Goal: Information Seeking & Learning: Learn about a topic

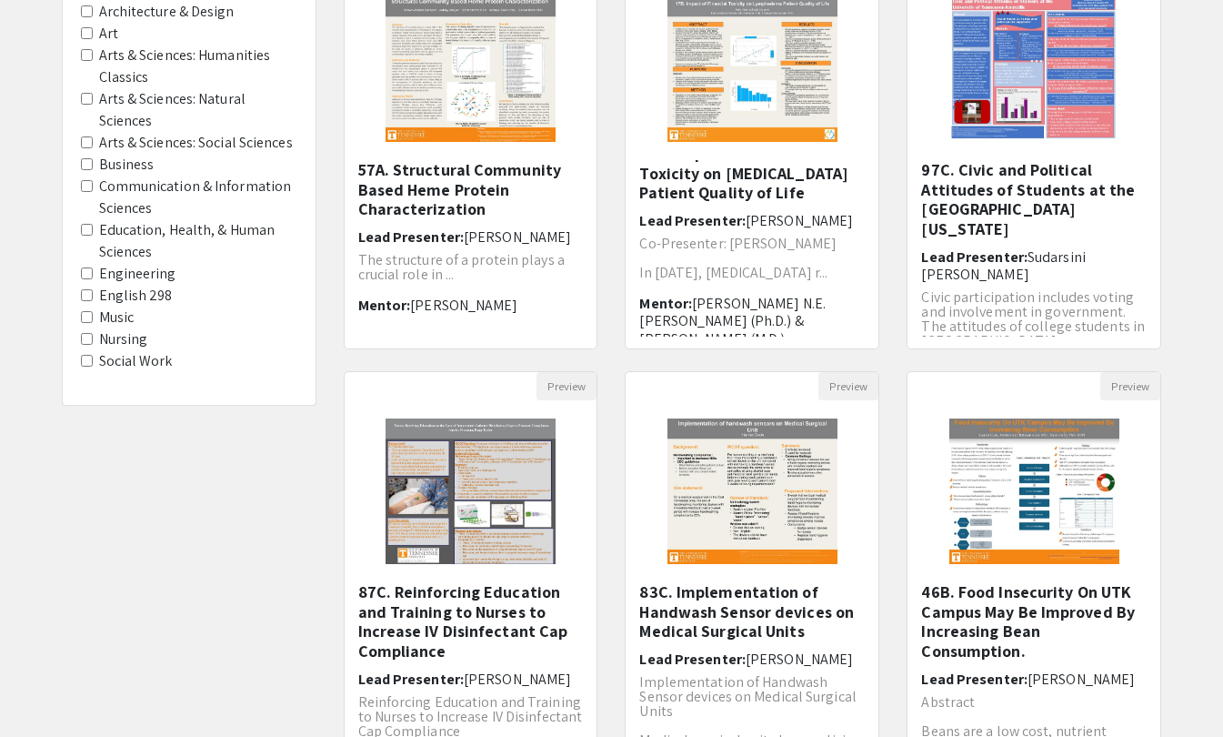
scroll to position [252, 0]
click at [515, 510] on img "Open Presentation <p>87C. Reinforcing Education and Training to Nurses to Incre…" at bounding box center [470, 490] width 206 height 182
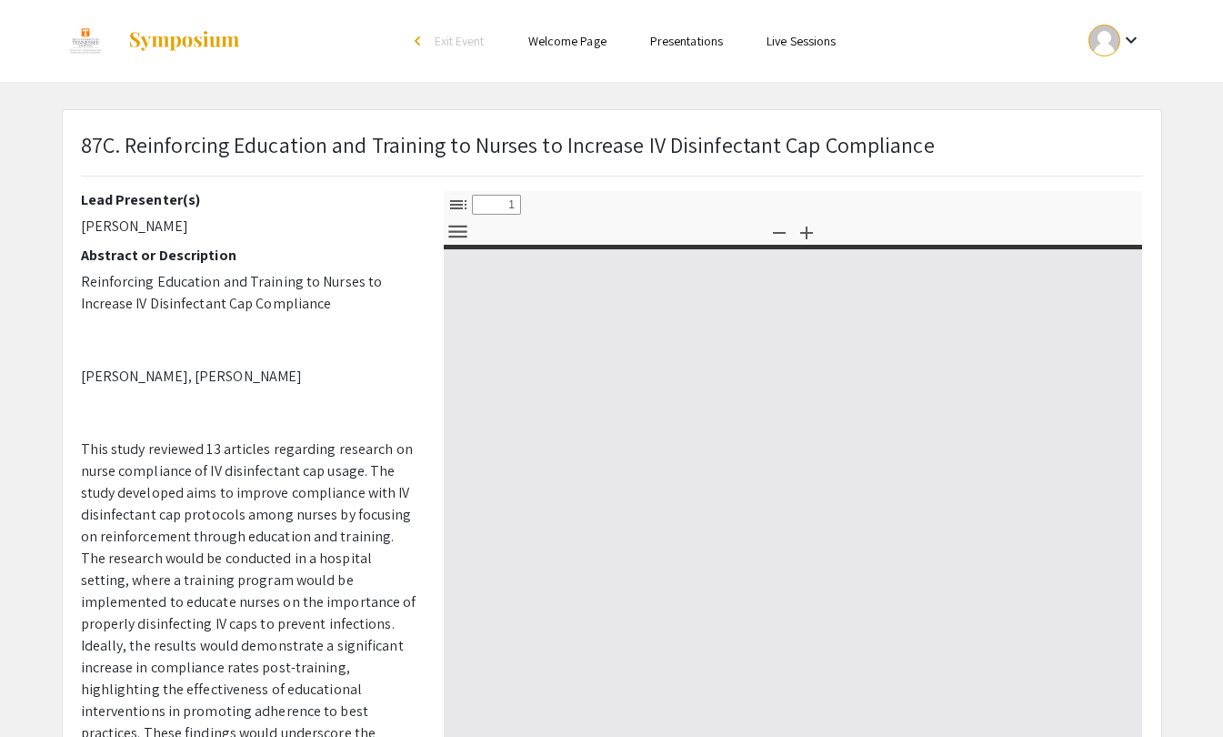
select select "custom"
type input "0"
select select "custom"
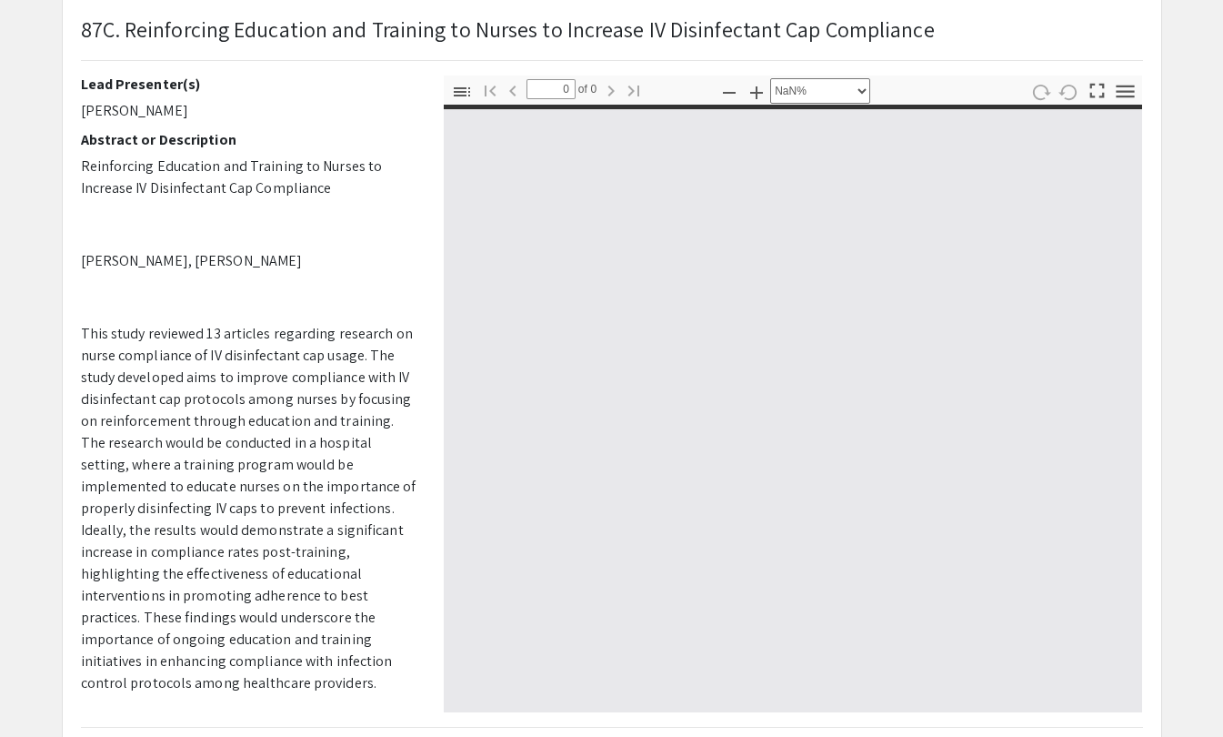
scroll to position [116, 0]
type input "1"
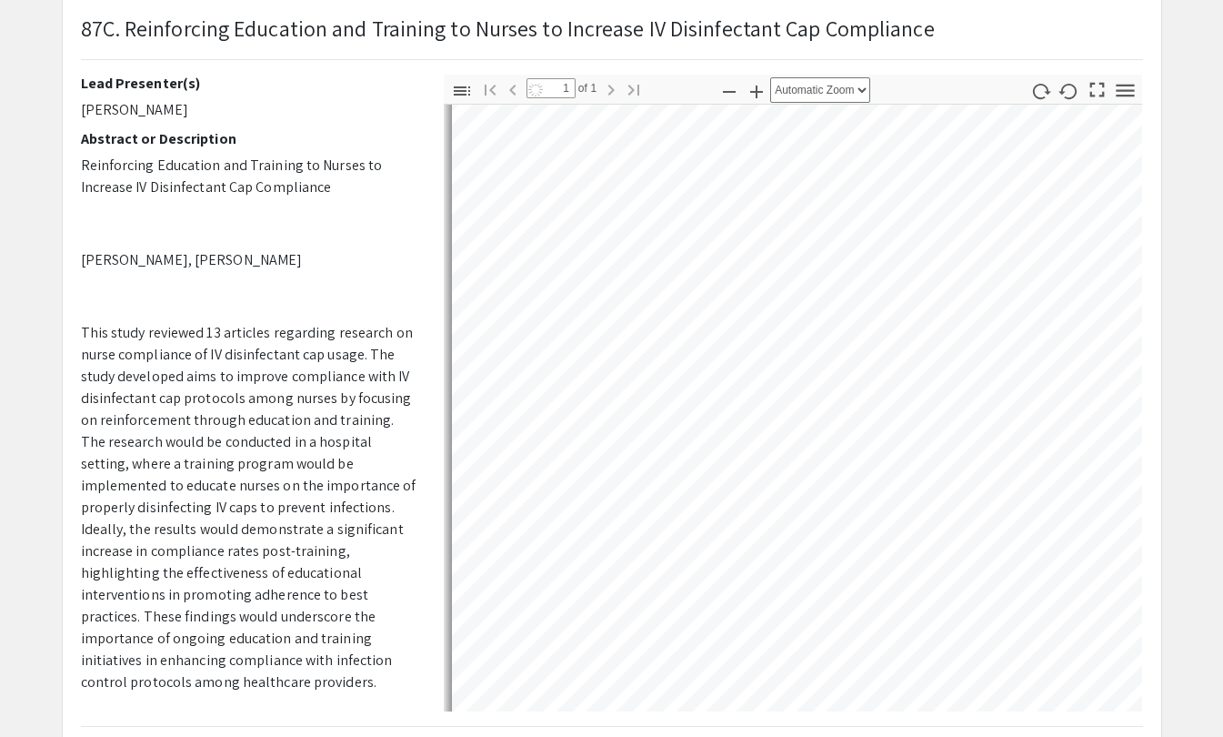
scroll to position [556, 0]
select select "auto"
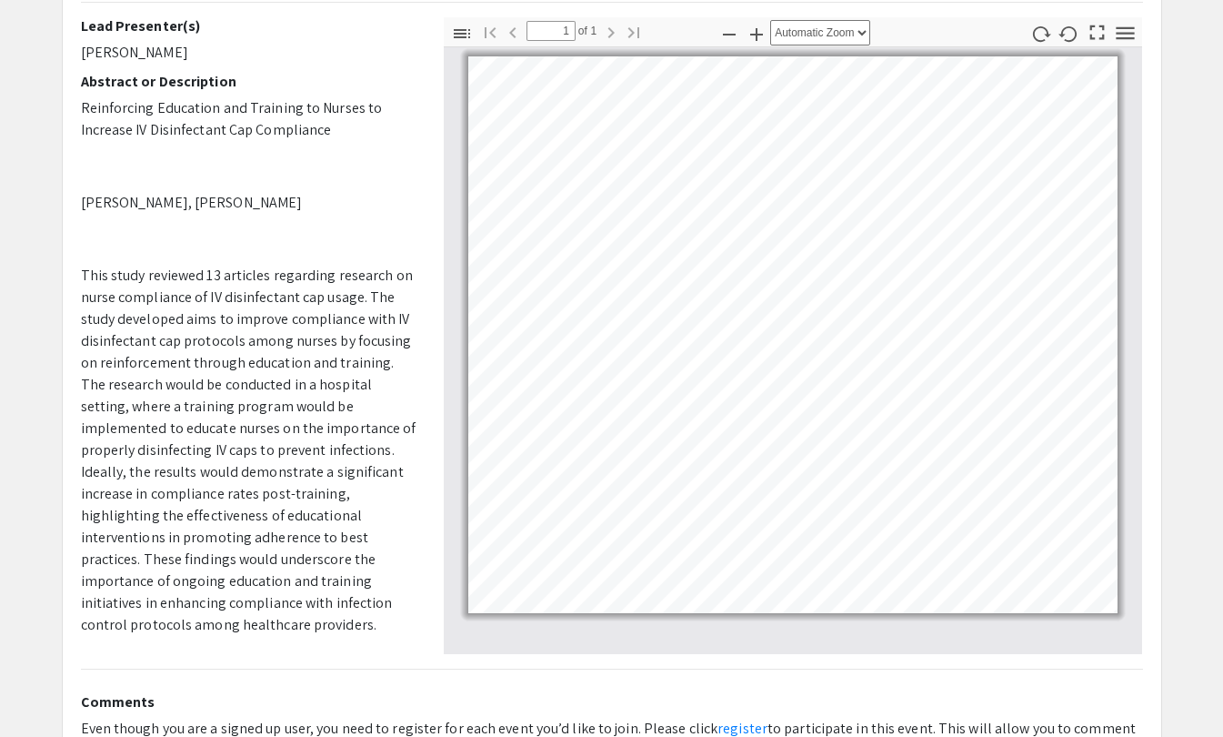
scroll to position [0, 0]
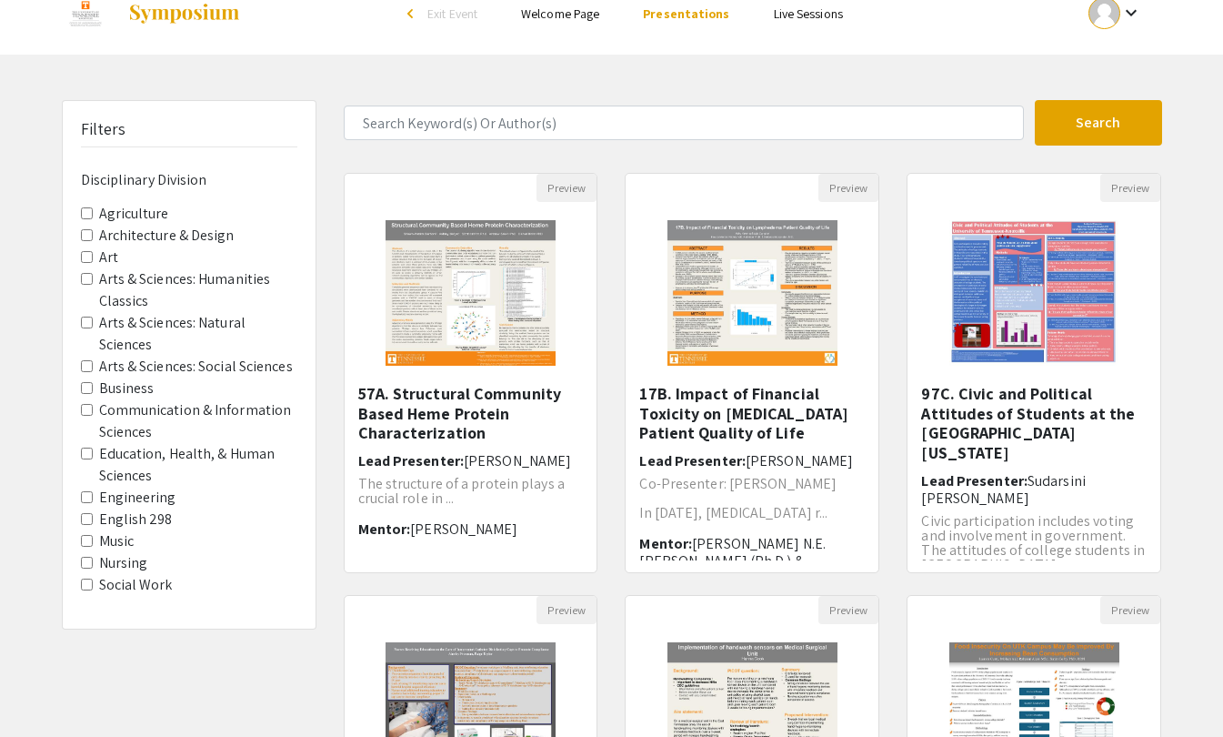
scroll to position [26, 0]
click at [758, 316] on img "Open Presentation <p>17B. Impact of Financial Toxicity on Lymphedema Patient Qu…" at bounding box center [752, 294] width 206 height 182
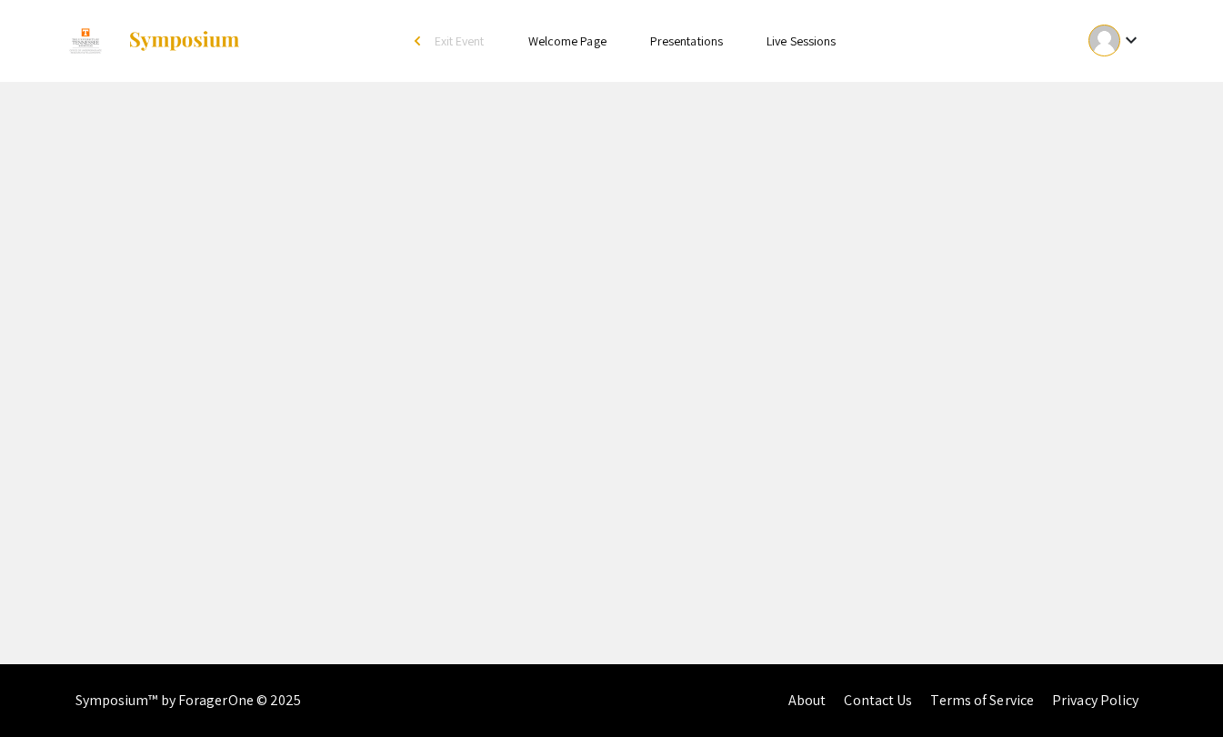
select select "custom"
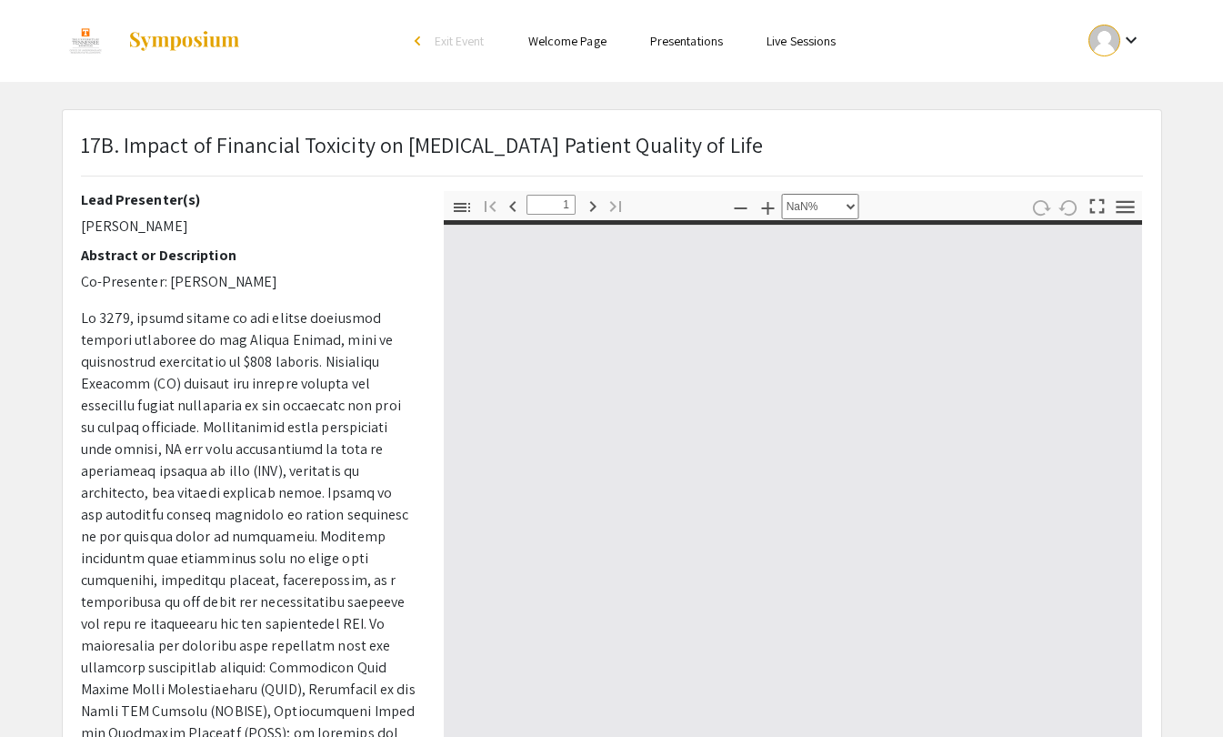
type input "0"
select select "custom"
type input "1"
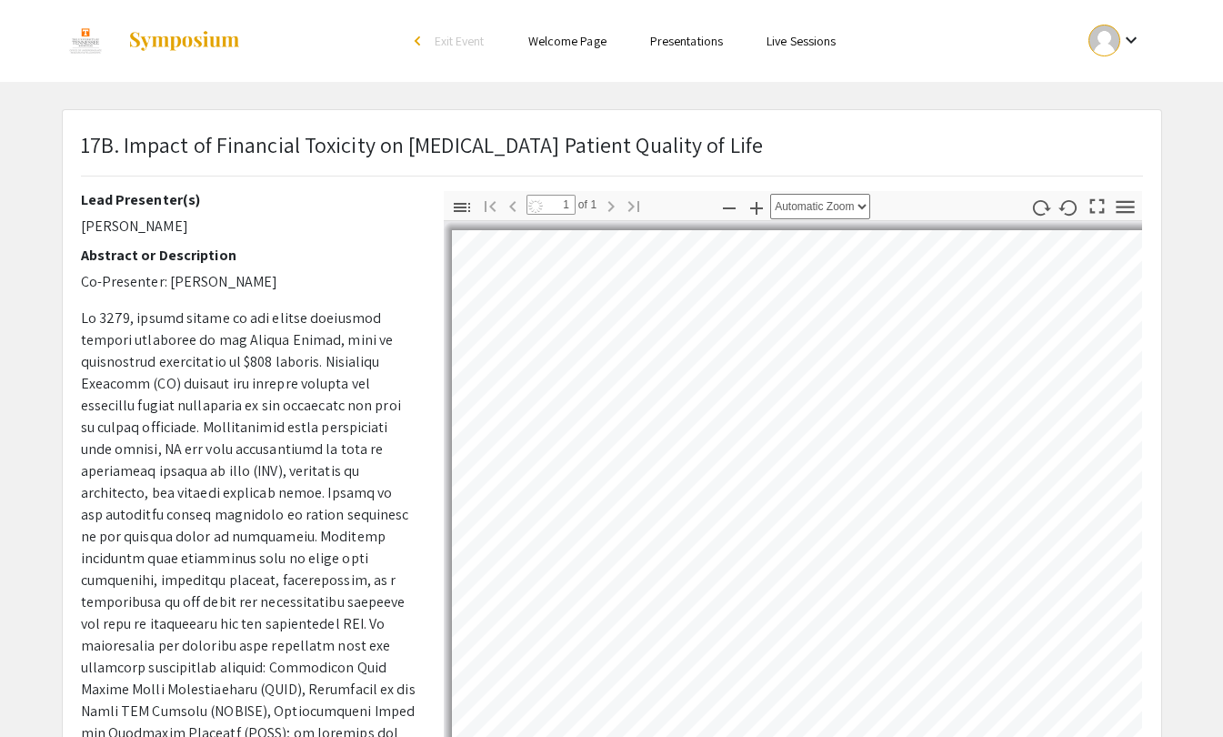
scroll to position [94, 0]
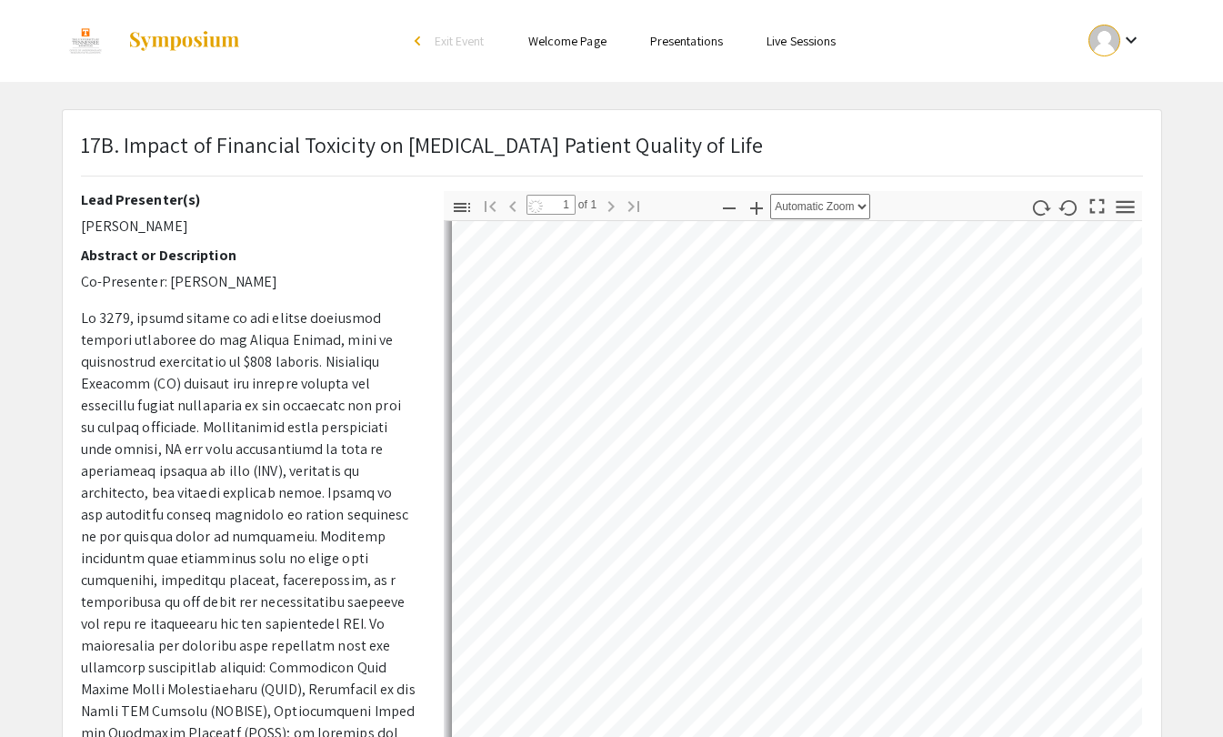
select select "auto"
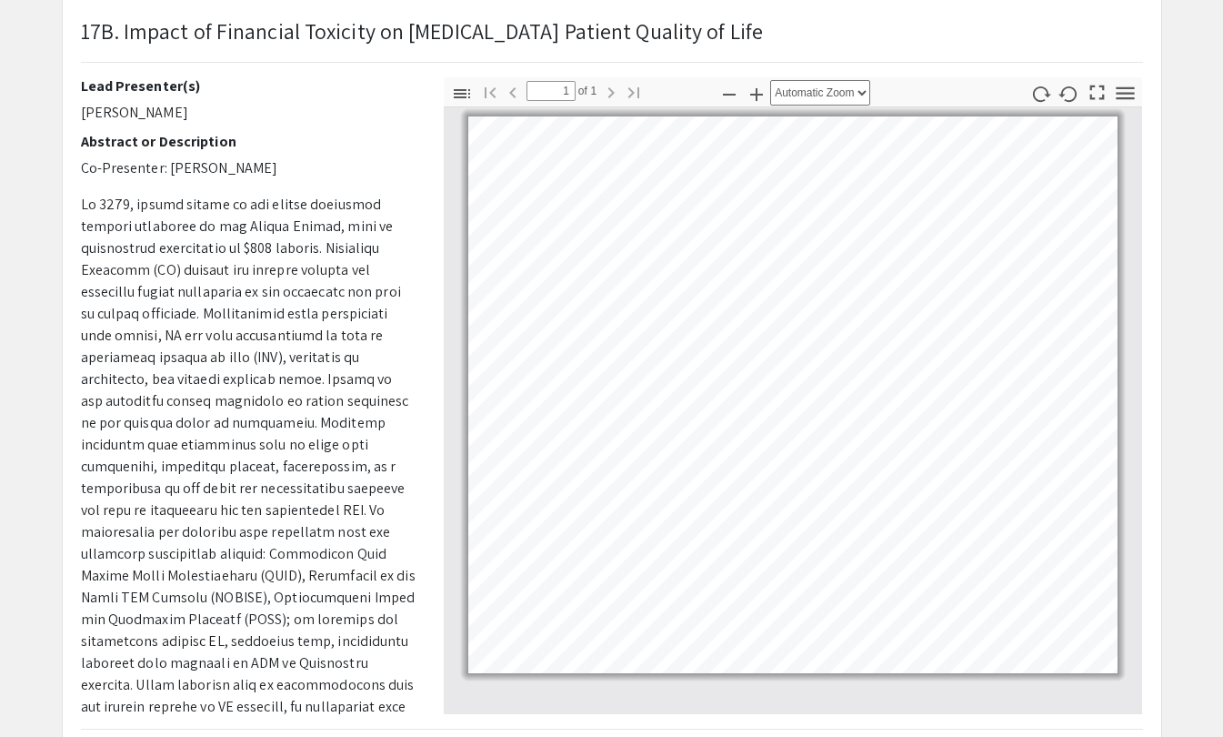
scroll to position [0, 0]
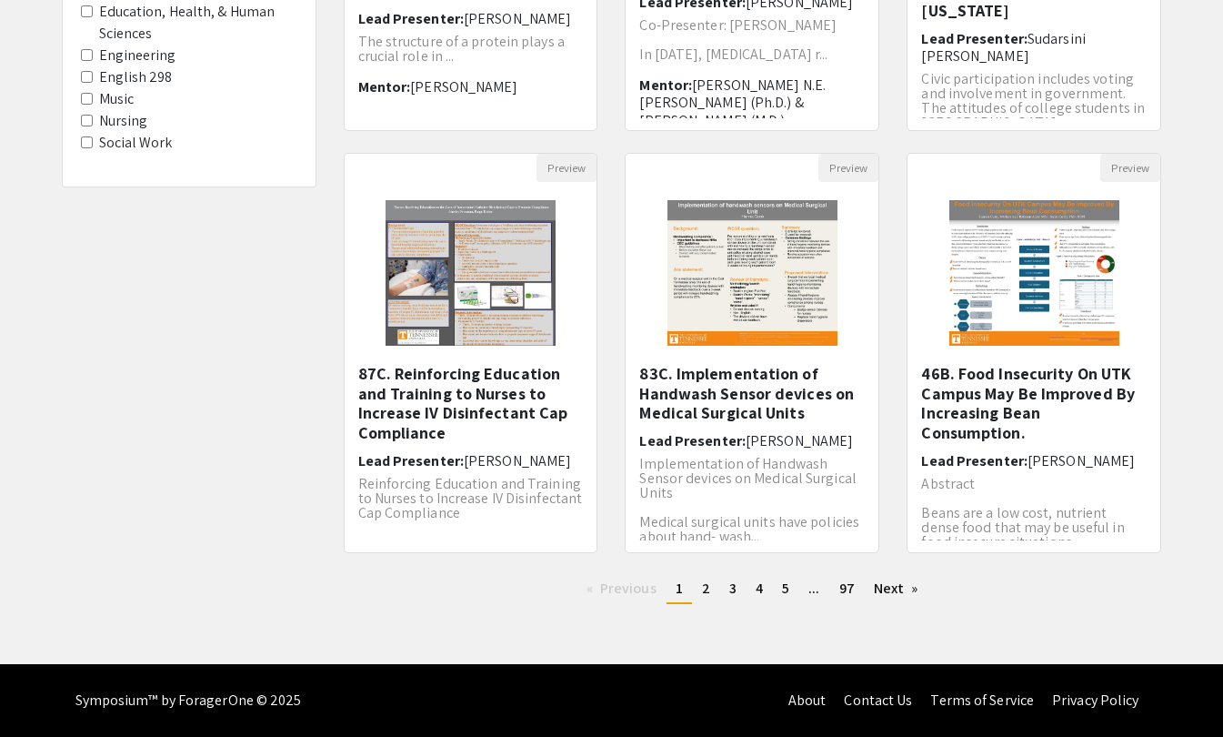
scroll to position [43, 0]
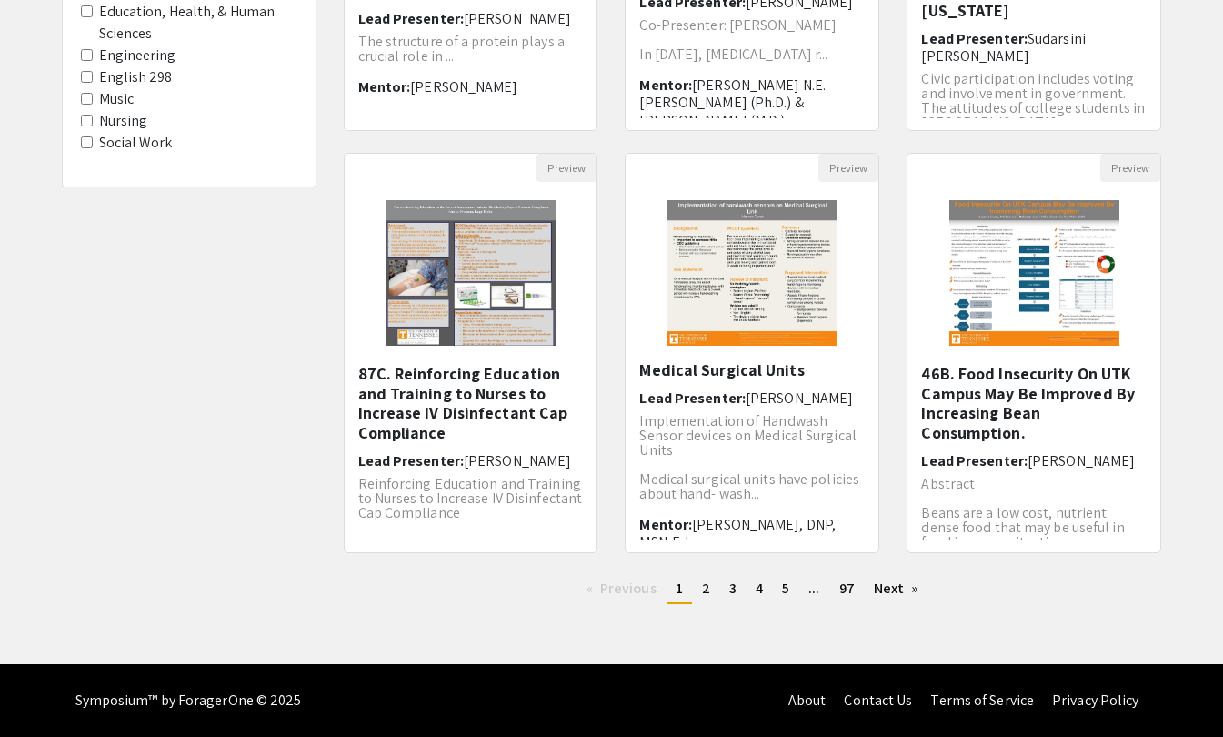
click at [919, 583] on link "Next page" at bounding box center [896, 588] width 63 height 27
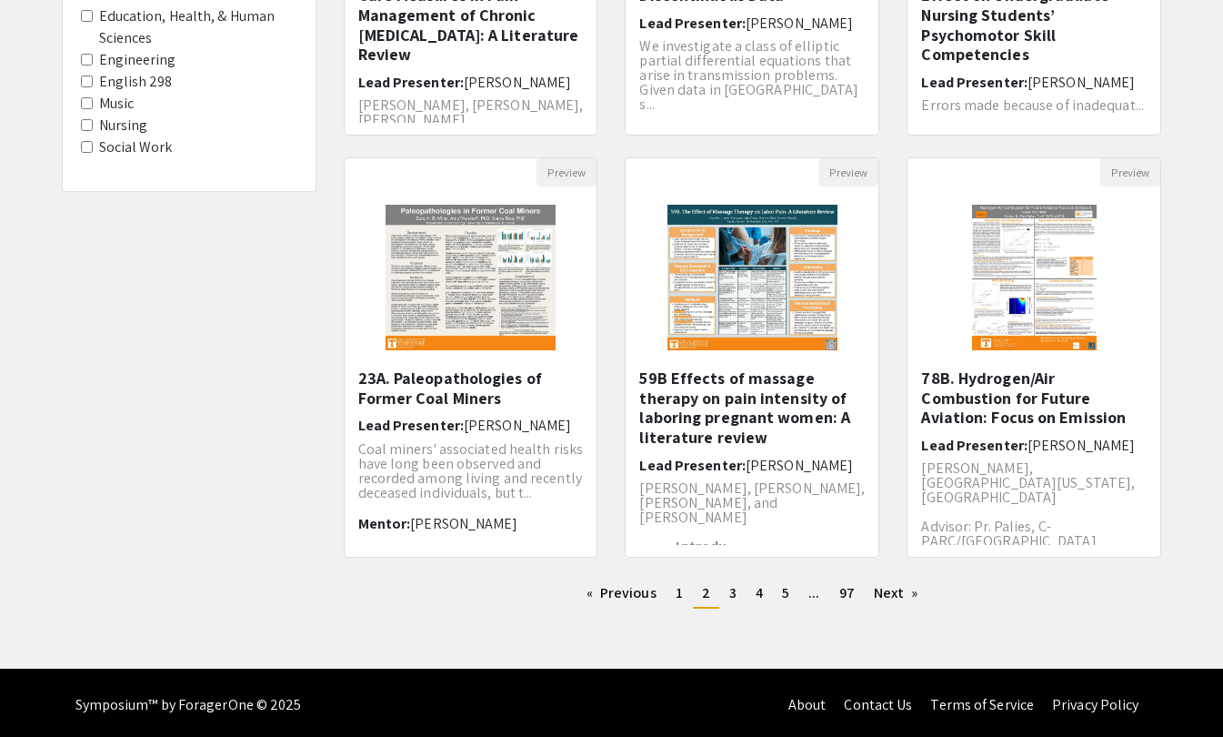
scroll to position [467, 0]
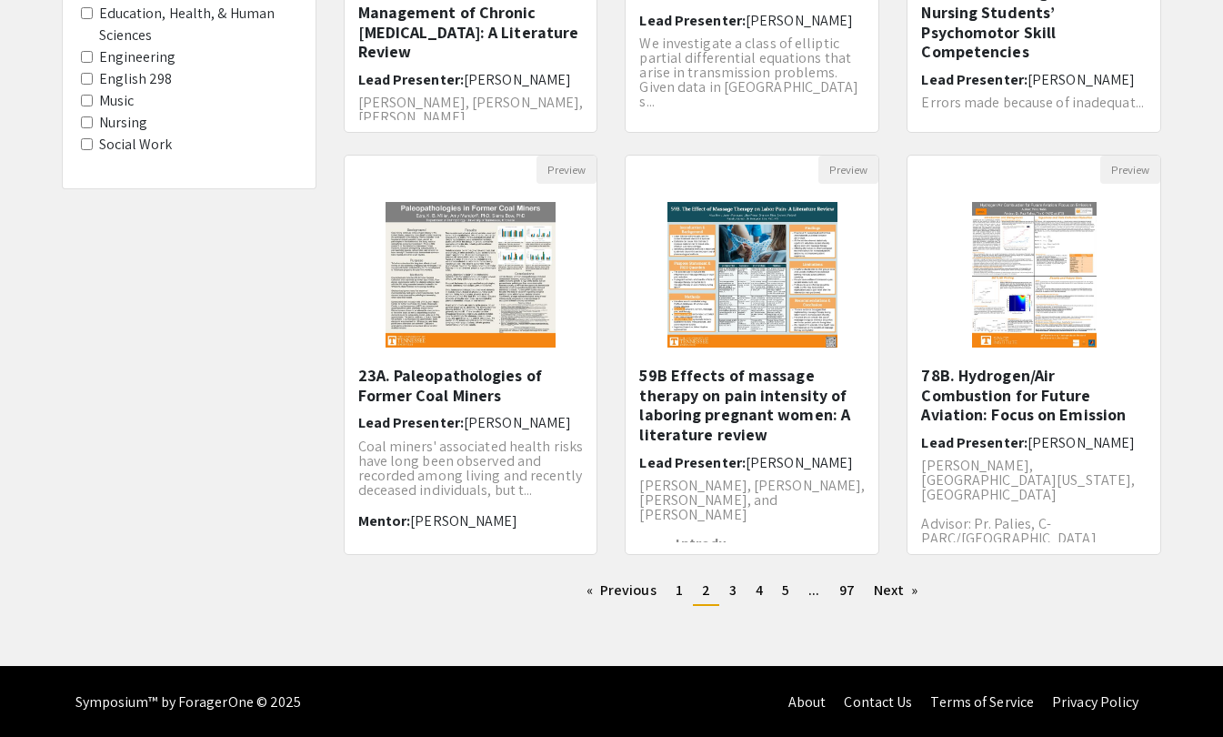
click at [904, 584] on link "Next page" at bounding box center [896, 590] width 63 height 27
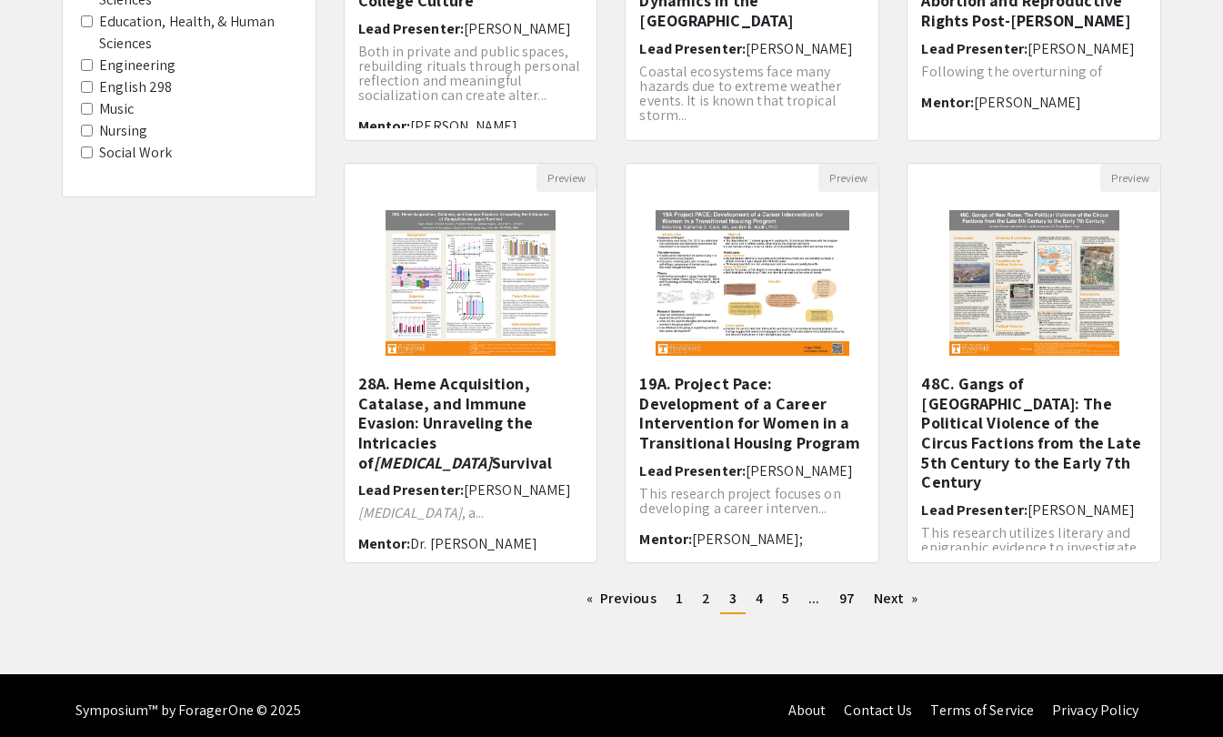
scroll to position [469, 0]
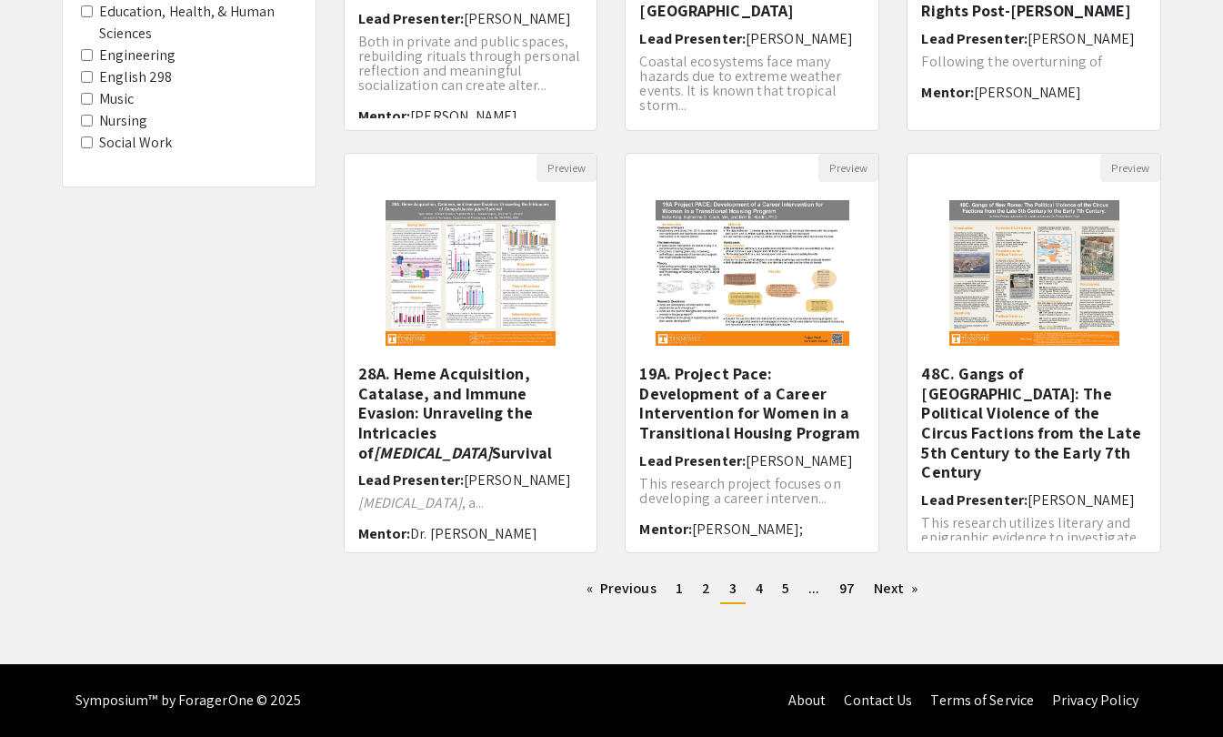
click at [896, 574] on div "Preview 48C. Gangs of [GEOGRAPHIC_DATA]: The Political Violence of the Circus F…" at bounding box center [1034, 364] width 282 height 422
click at [896, 592] on link "Next page" at bounding box center [896, 588] width 63 height 27
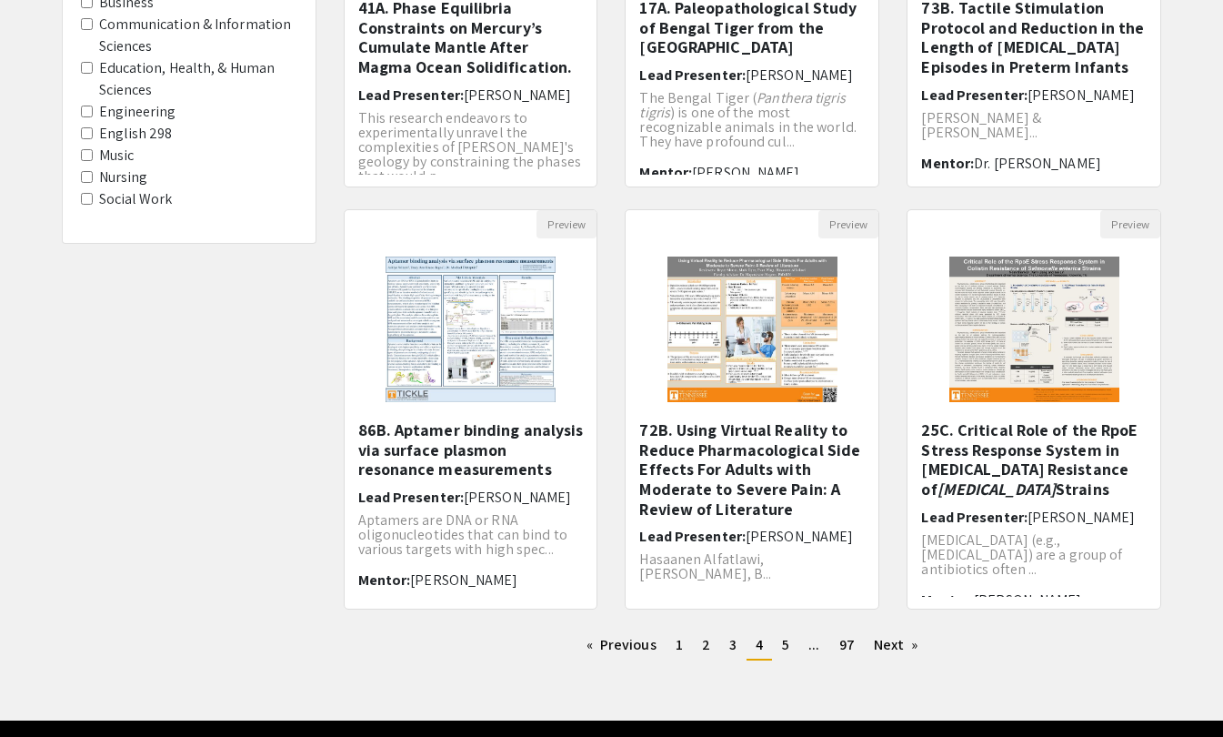
scroll to position [414, 0]
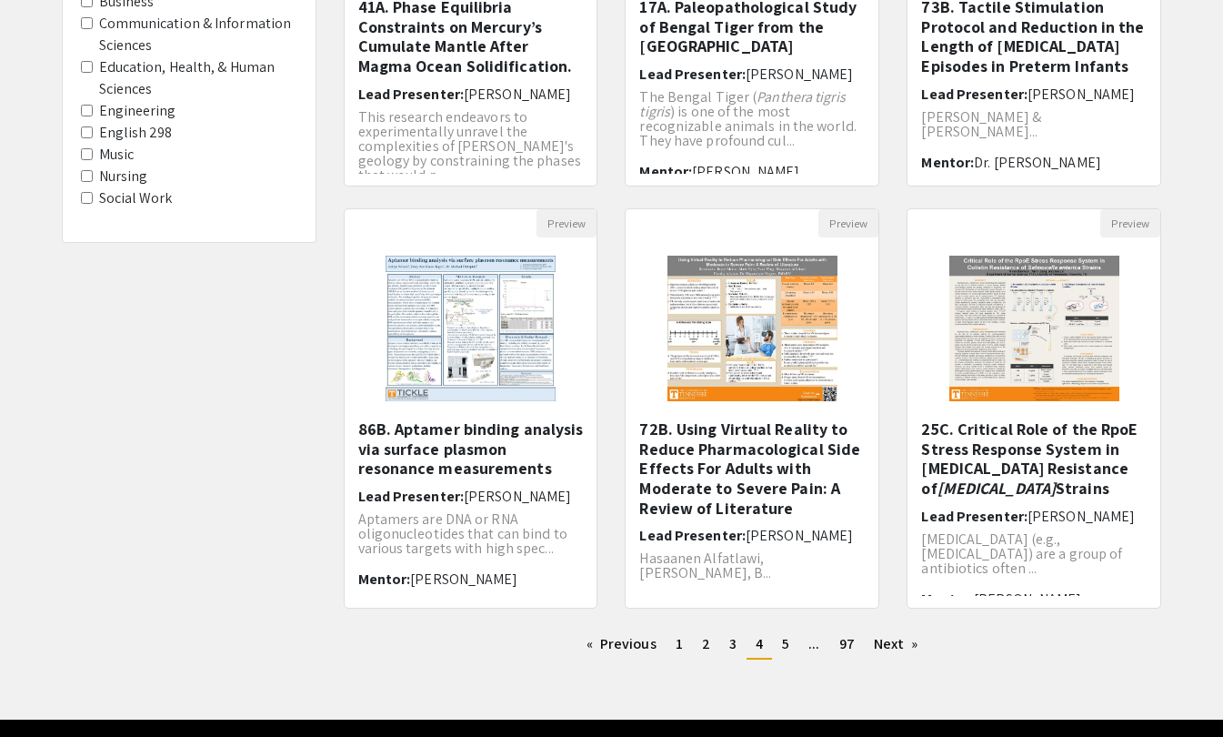
click at [905, 652] on link "Next page" at bounding box center [896, 643] width 63 height 27
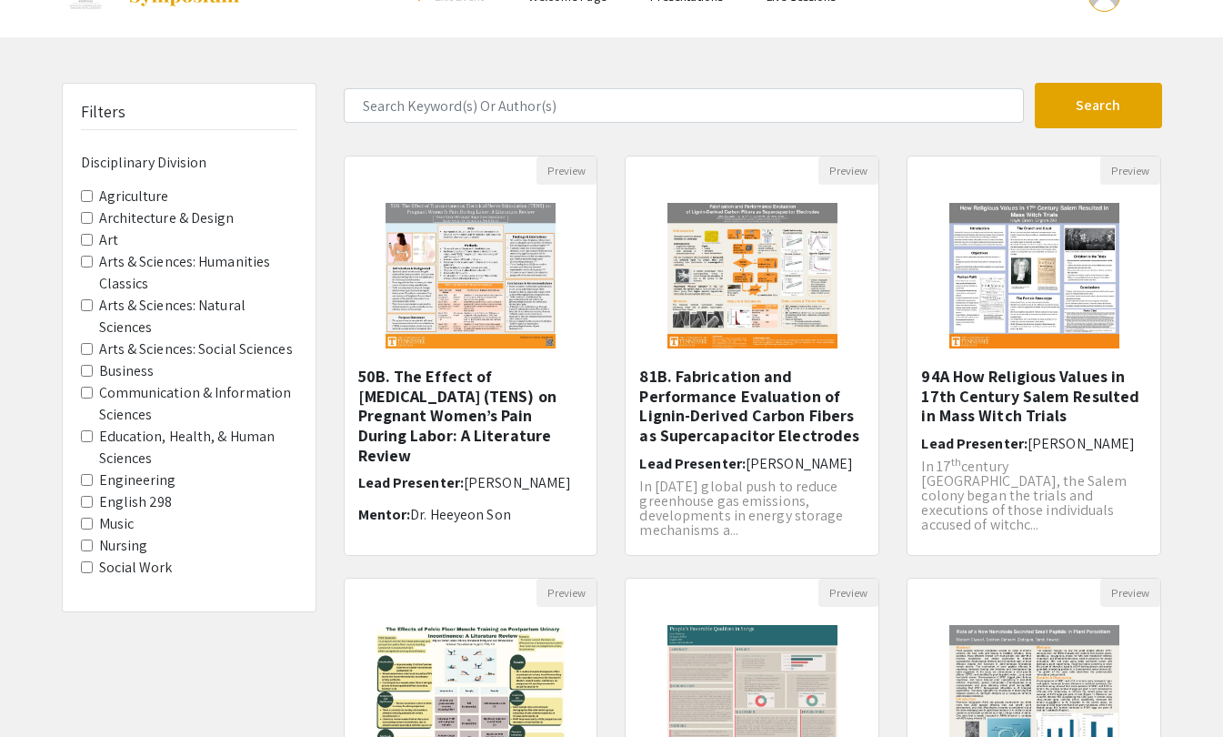
scroll to position [45, 0]
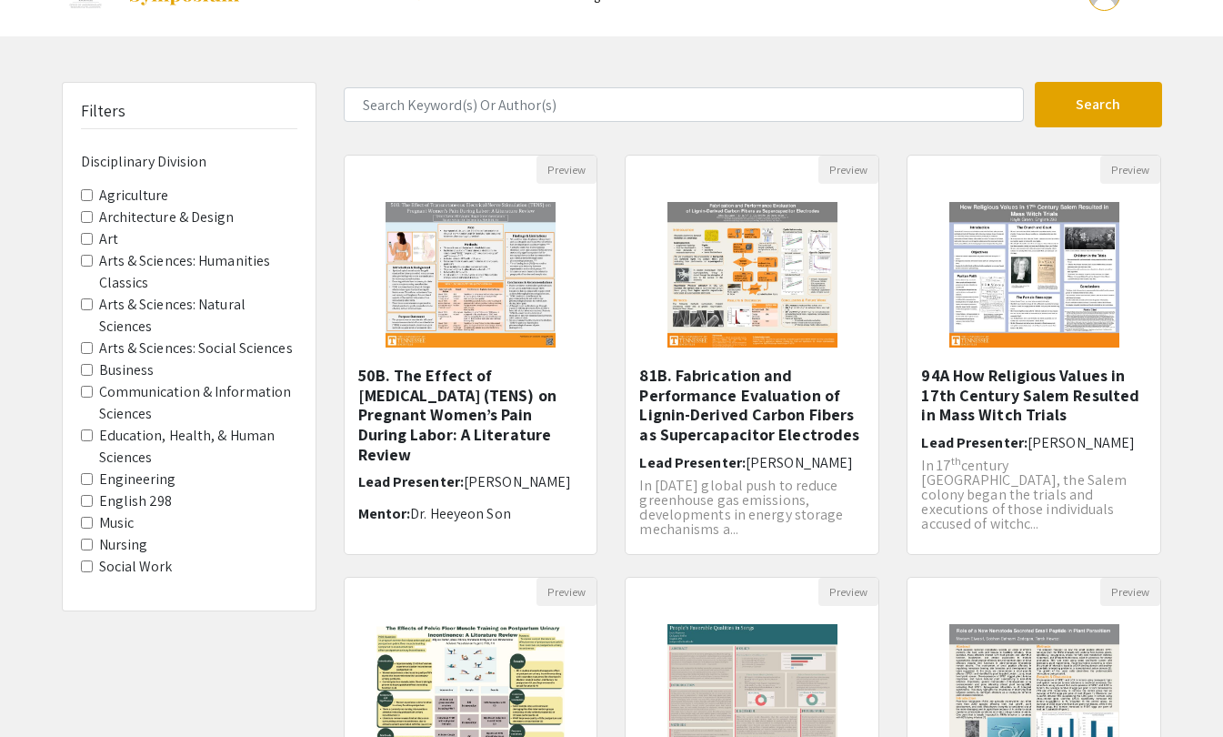
click at [492, 322] on img "Open Presentation <p>50B. The Effect of Transcutaneous Electrical Nerve Stimula…" at bounding box center [470, 275] width 206 height 182
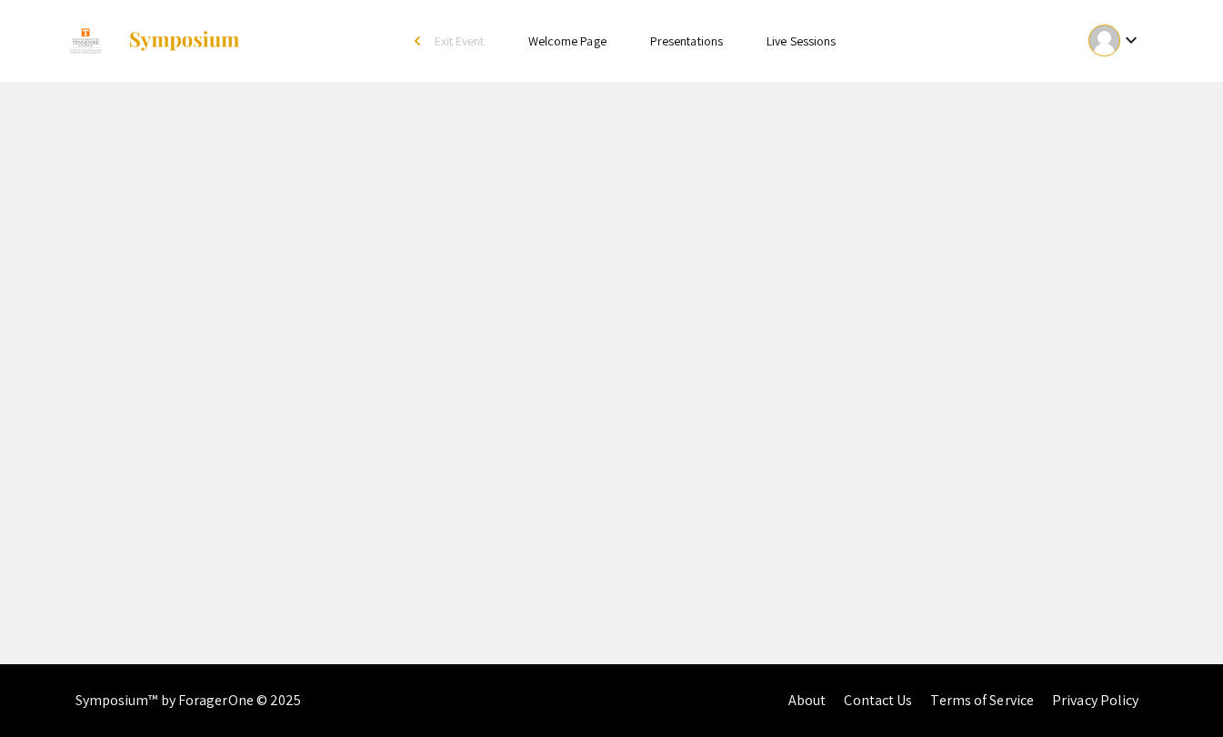
select select "custom"
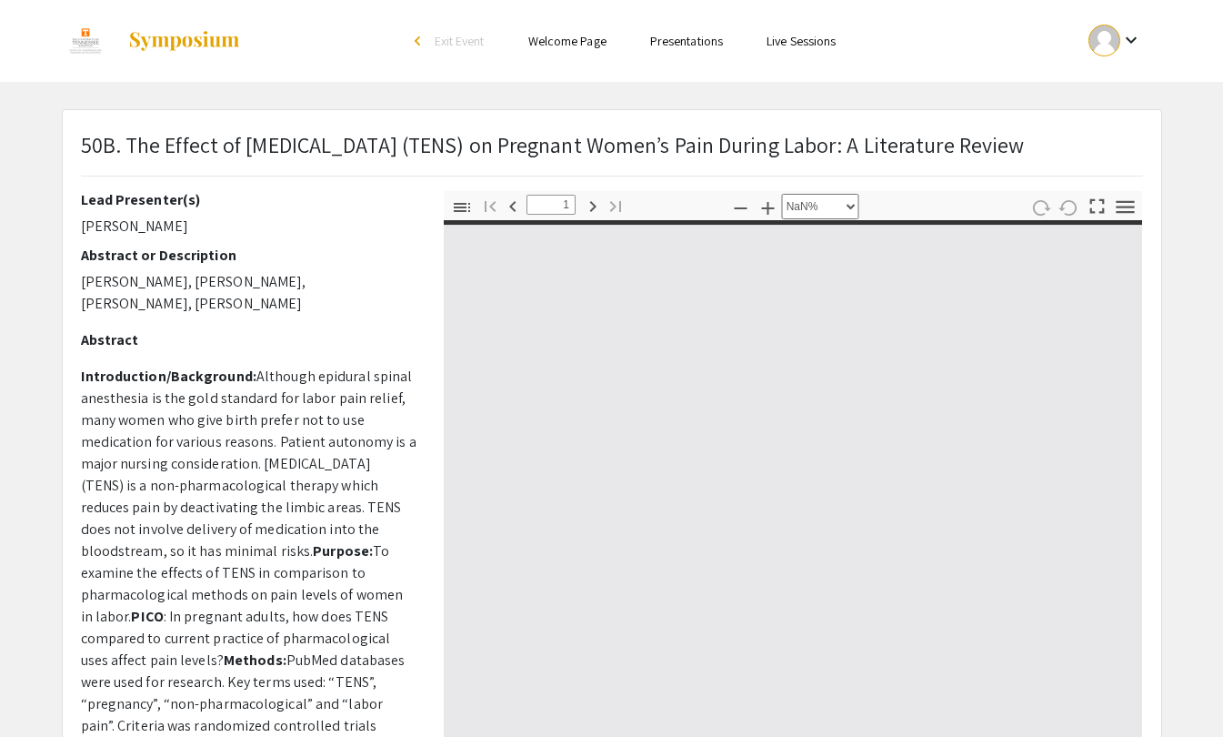
type input "0"
select select "custom"
type input "1"
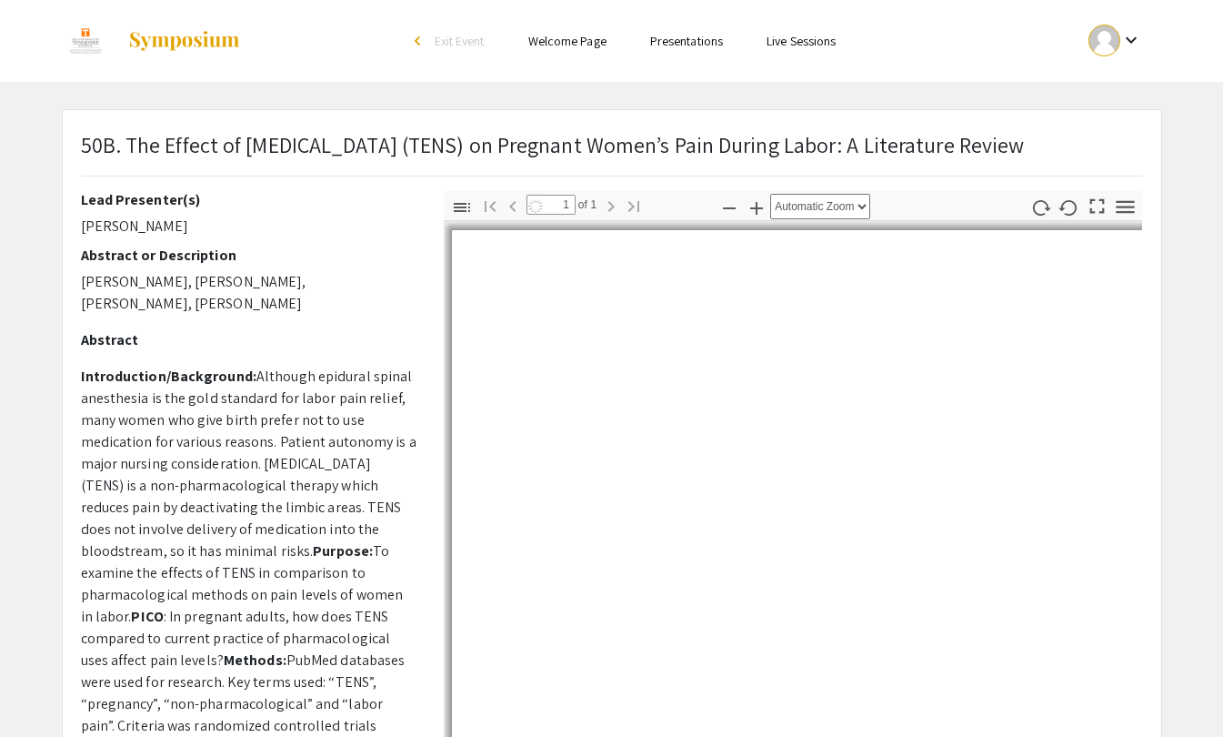
scroll to position [48, 0]
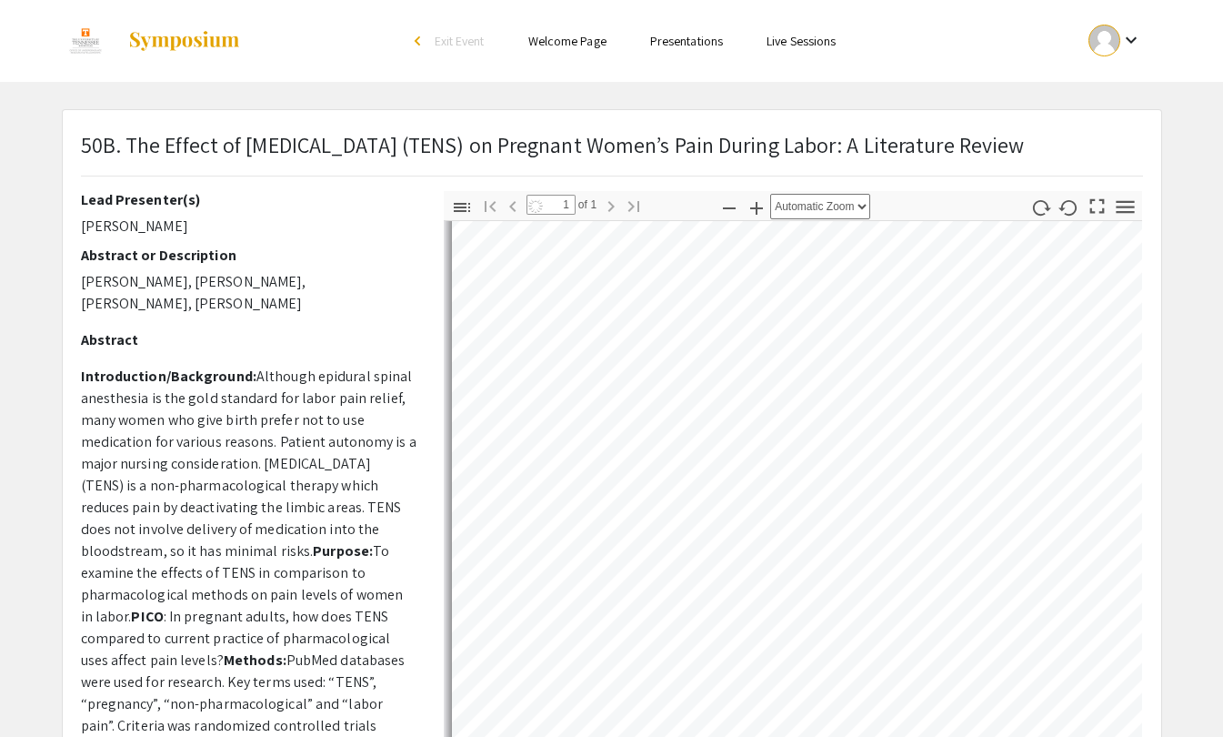
select select "auto"
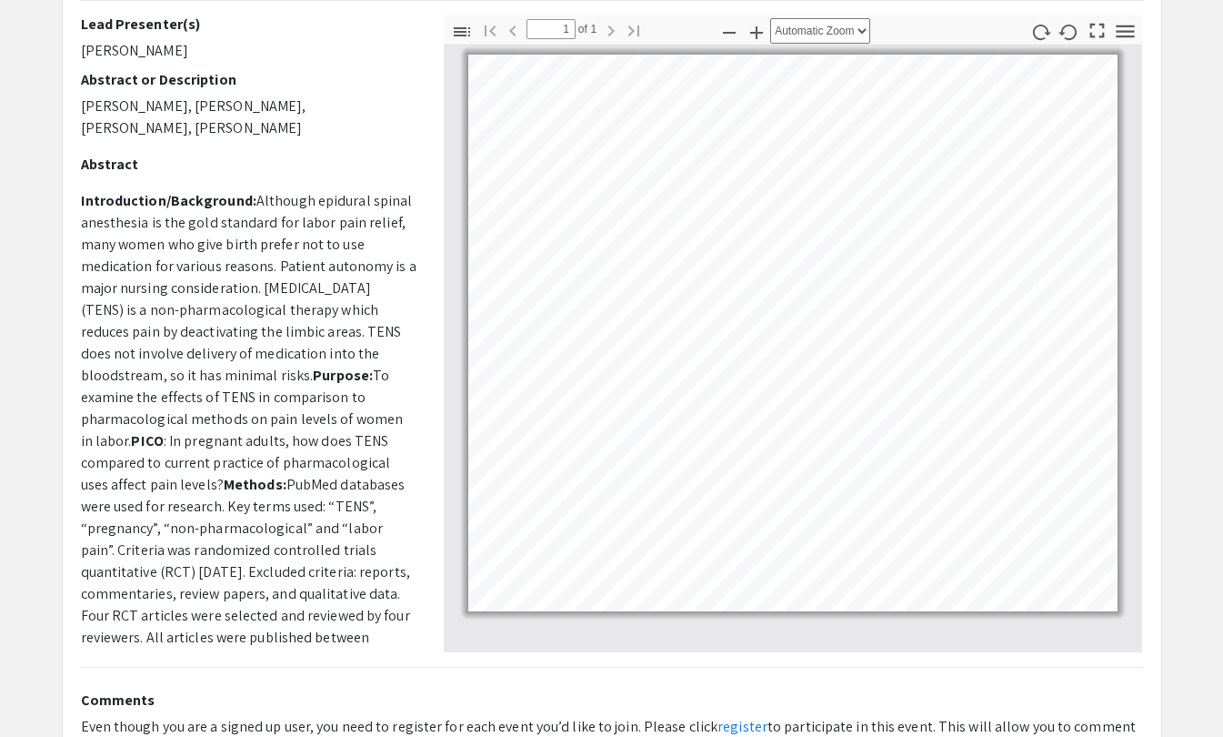
scroll to position [176, 0]
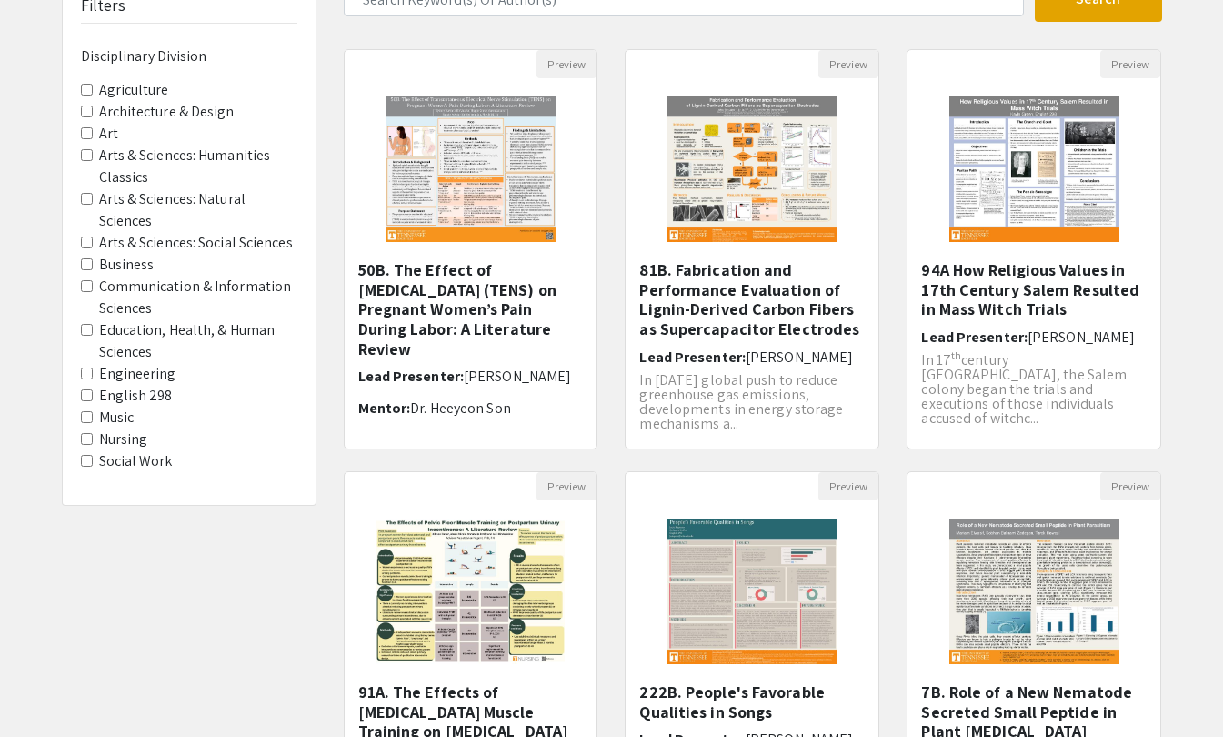
scroll to position [154, 0]
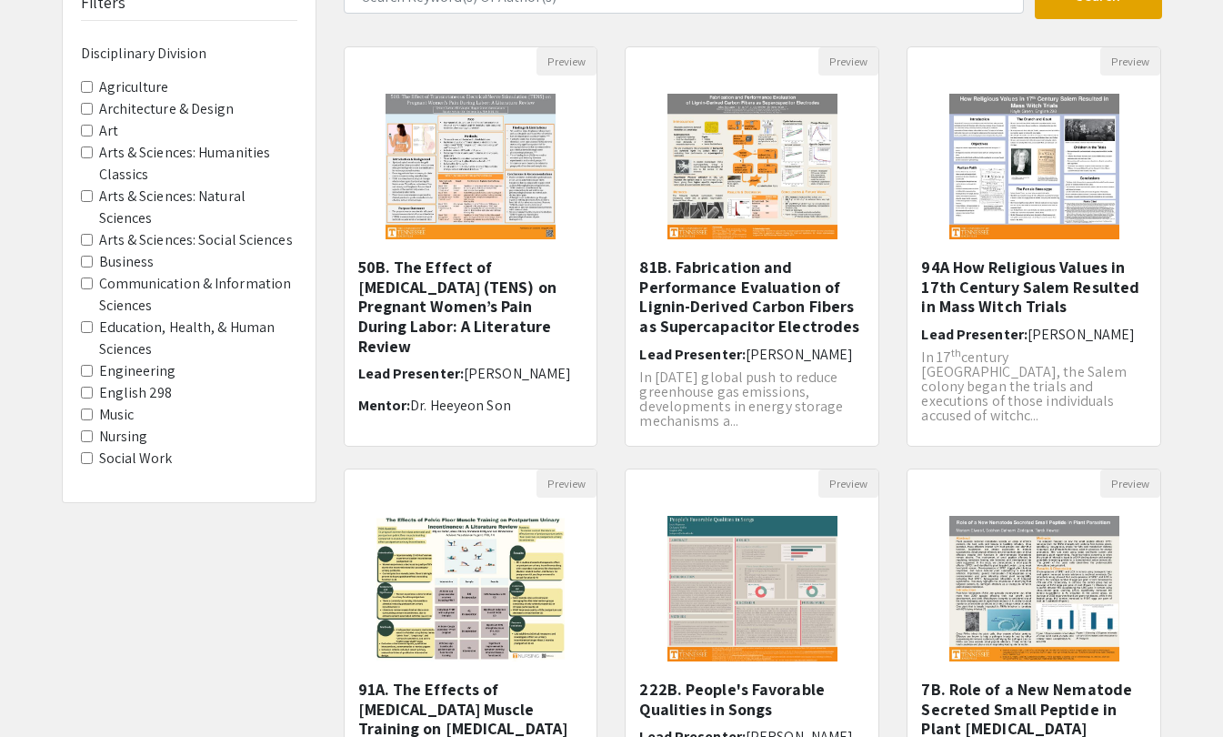
click at [509, 140] on img "Open Presentation <p>50B. The Effect of Transcutaneous Electrical Nerve Stimula…" at bounding box center [470, 166] width 206 height 182
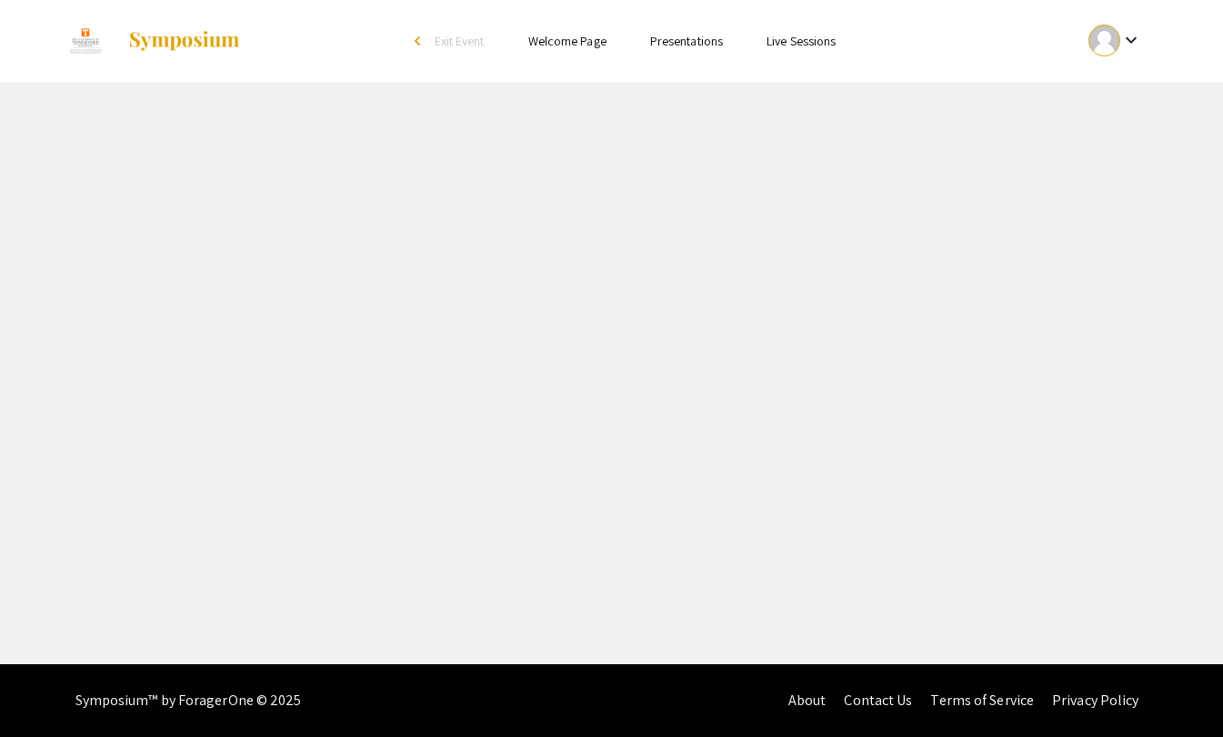
select select "custom"
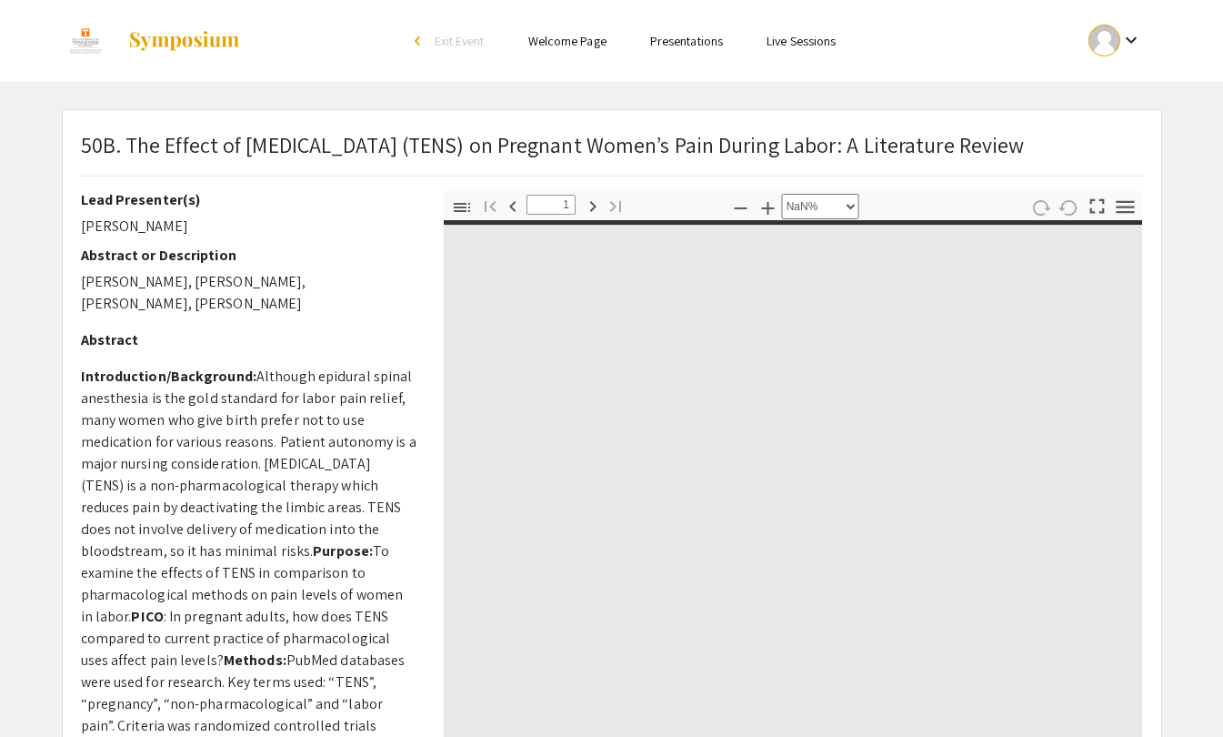
type input "0"
select select "custom"
type input "1"
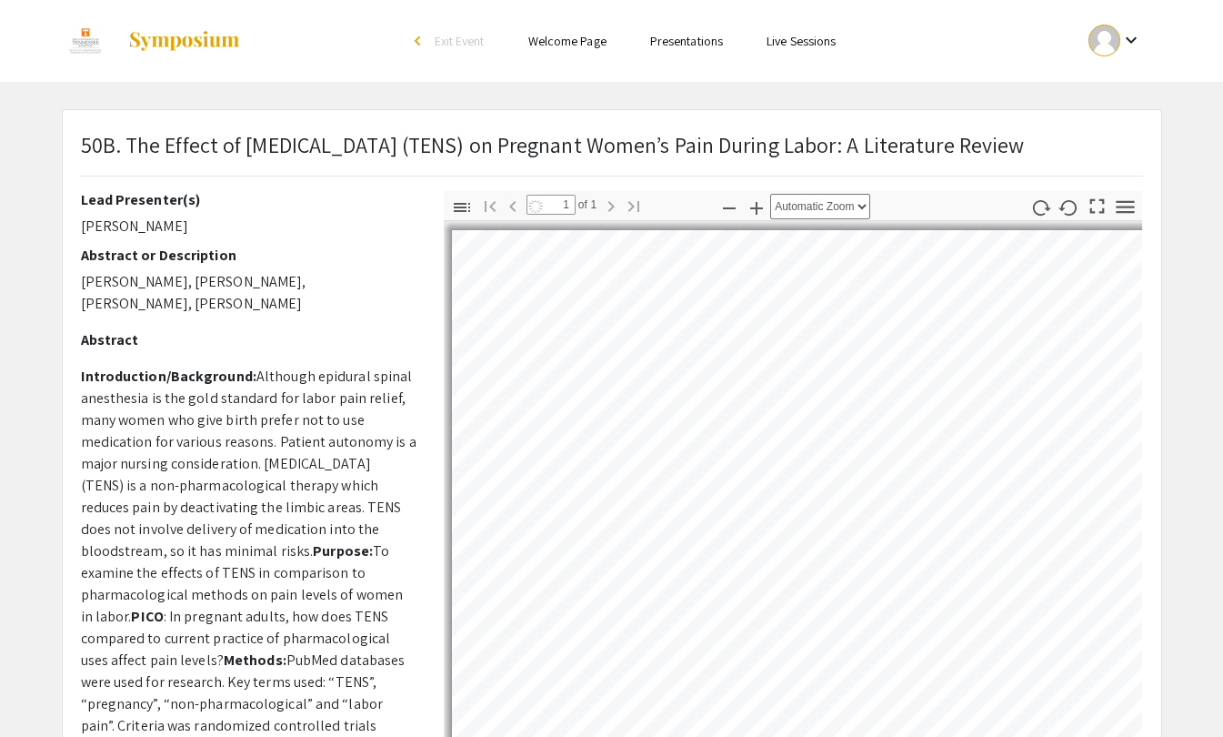
select select "auto"
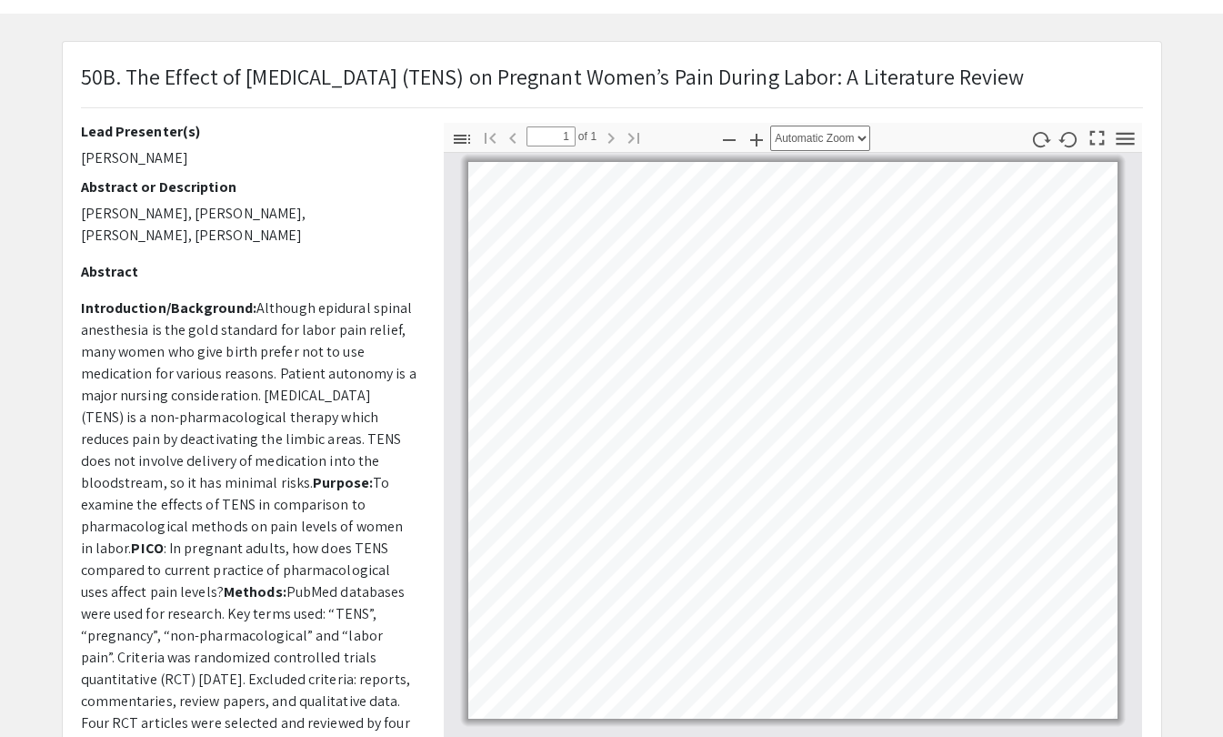
scroll to position [64, 0]
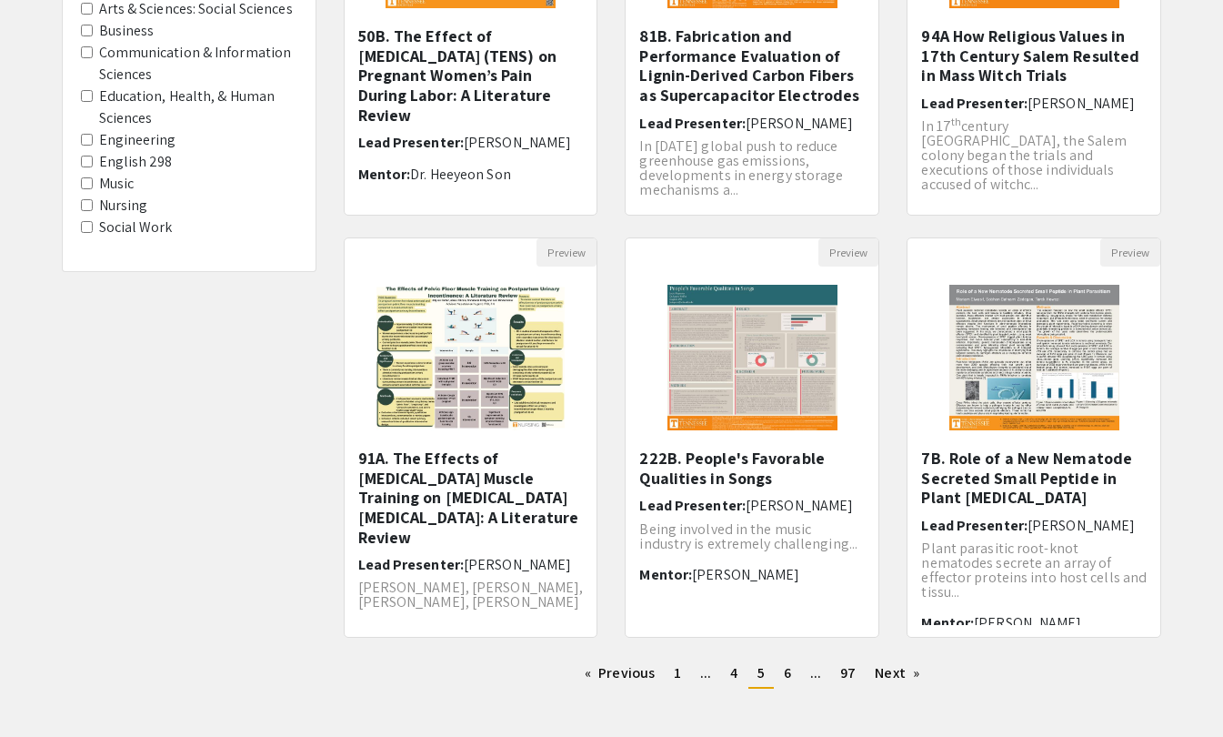
scroll to position [469, 0]
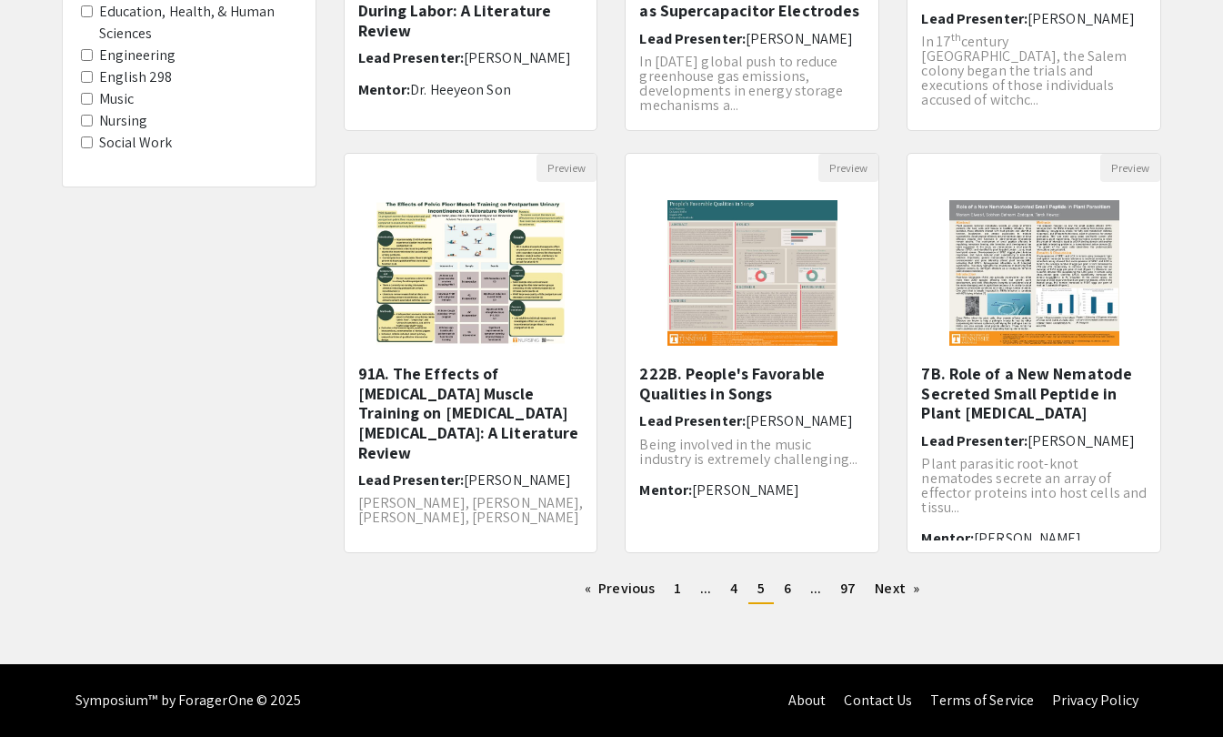
click at [908, 600] on link "Next page" at bounding box center [897, 588] width 63 height 27
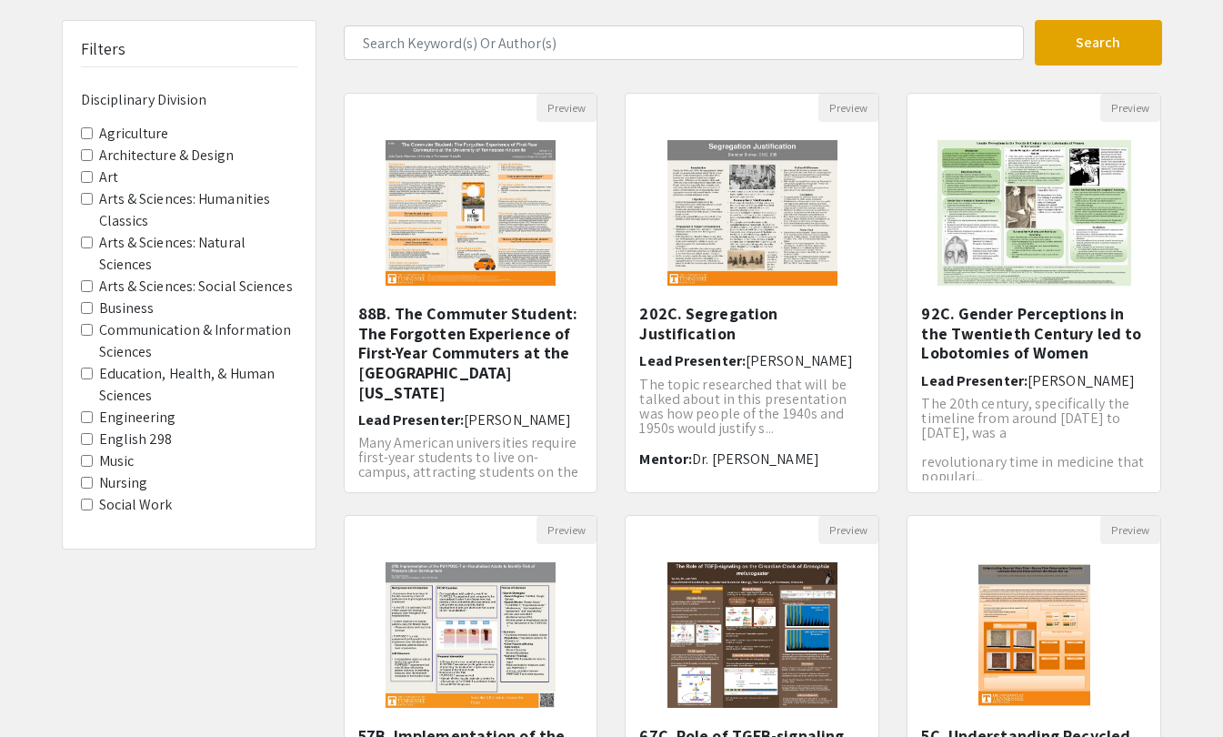
scroll to position [105, 0]
